Goal: Information Seeking & Learning: Learn about a topic

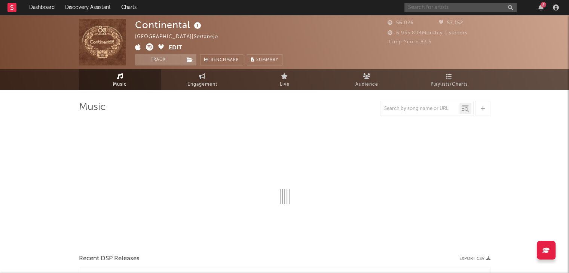
click at [438, 9] on input "text" at bounding box center [460, 7] width 112 height 9
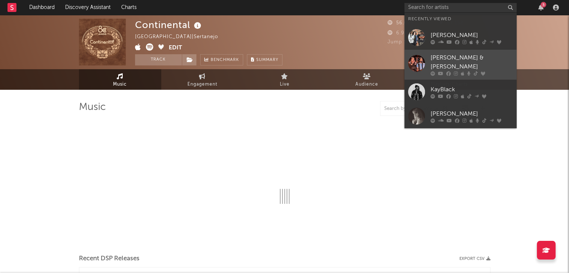
click at [449, 63] on div "[PERSON_NAME] & [PERSON_NAME]" at bounding box center [472, 62] width 82 height 18
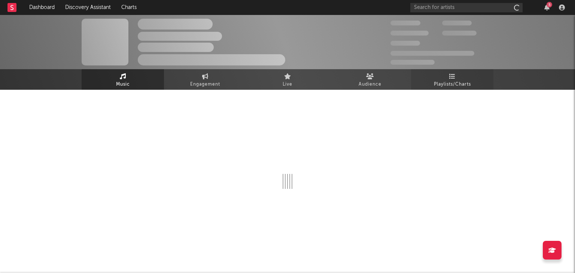
click at [444, 75] on link "Playlists/Charts" at bounding box center [452, 79] width 82 height 21
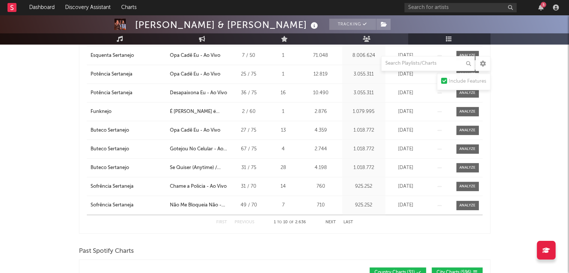
scroll to position [374, 0]
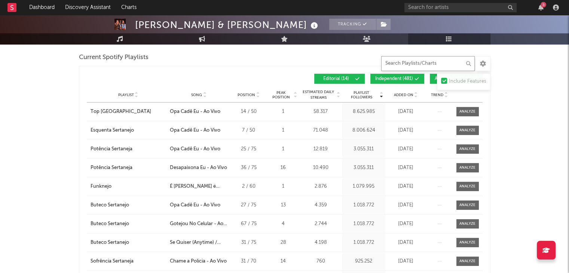
click at [432, 67] on input "text" at bounding box center [428, 63] width 94 height 15
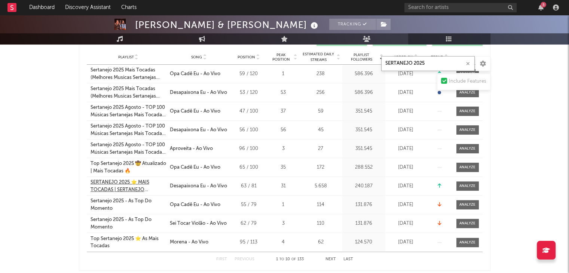
scroll to position [262, 0]
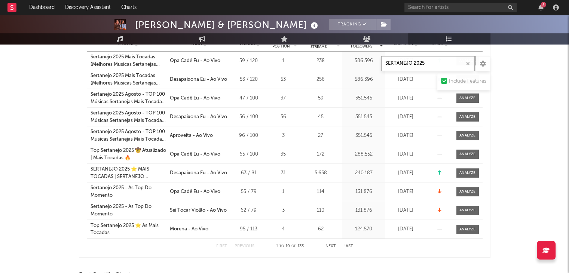
click at [438, 59] on input "SERTANEJO 2025" at bounding box center [428, 63] width 94 height 15
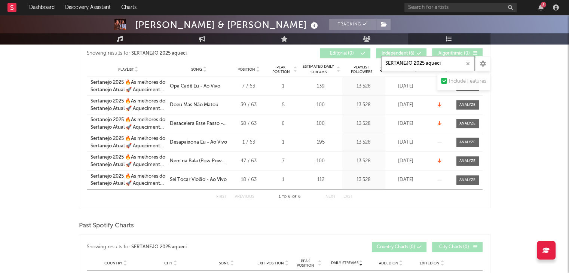
scroll to position [224, 0]
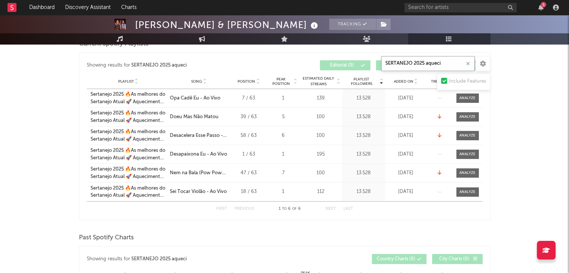
type input "SERTANEJO 2025 aqueci"
click at [342, 150] on div "Playlist Followers 13.528" at bounding box center [363, 154] width 43 height 18
click at [321, 153] on div "195" at bounding box center [320, 154] width 39 height 7
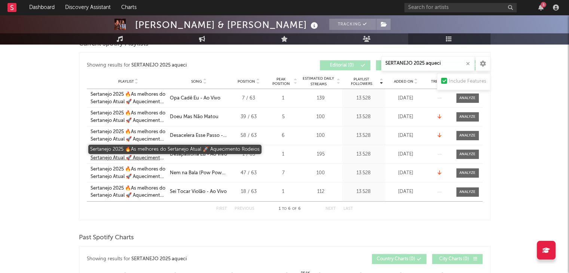
click at [154, 150] on div "Sertanejo 2025 🔥As melhores do Sertanejo Atual 🚀 Aquecimento Rodeios" at bounding box center [129, 154] width 76 height 15
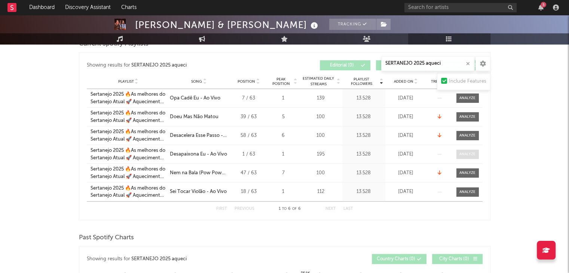
click at [464, 153] on div at bounding box center [467, 154] width 16 height 6
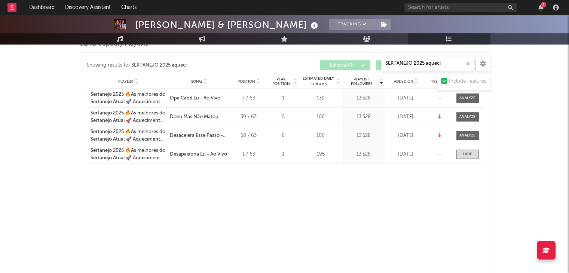
select select "1w"
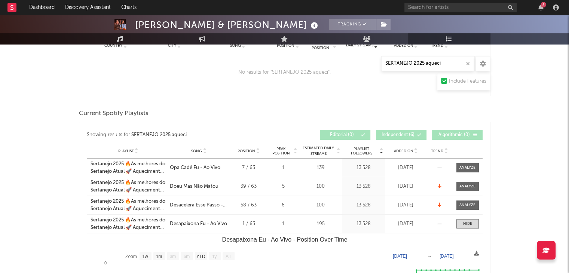
scroll to position [150, 0]
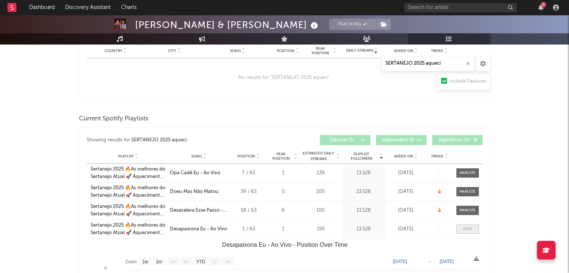
click at [470, 229] on div at bounding box center [467, 229] width 9 height 6
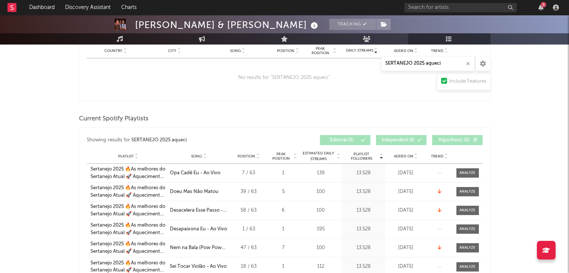
scroll to position [187, 0]
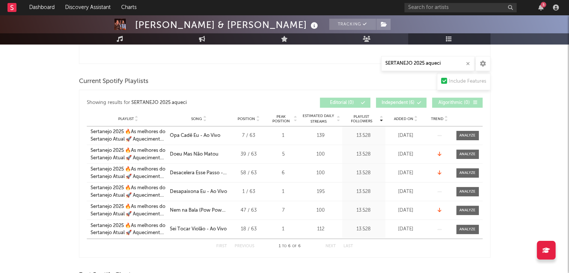
click at [84, 255] on div "Showing results for SERTANEJO 2025 aqueci Playlist Followers Playlist Song Posi…" at bounding box center [284, 174] width 411 height 168
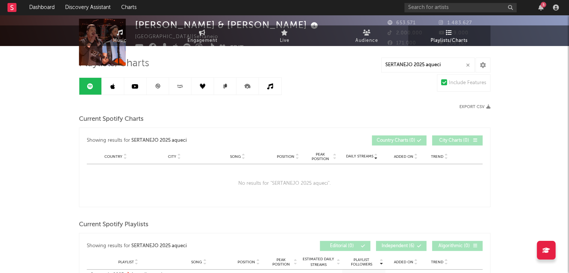
scroll to position [0, 0]
